Goal: Information Seeking & Learning: Learn about a topic

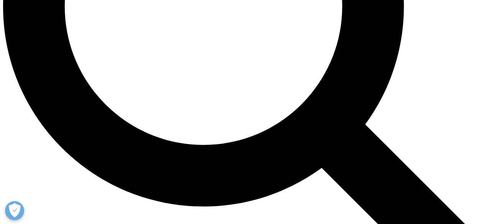
scroll to position [689, 0]
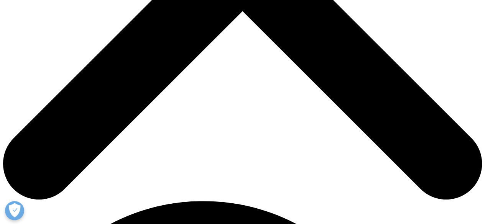
scroll to position [396, 0]
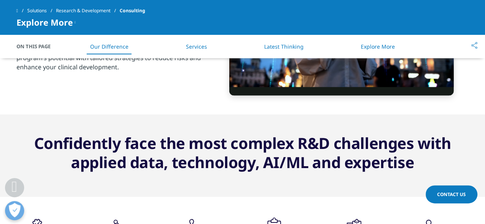
click at [22, 10] on link at bounding box center [21, 11] width 11 height 14
